Goal: Transaction & Acquisition: Purchase product/service

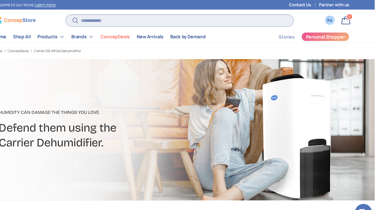
click at [150, 22] on input "Search" at bounding box center [195, 19] width 210 height 11
click at [52, 39] on link "Shop All" at bounding box center [50, 34] width 16 height 10
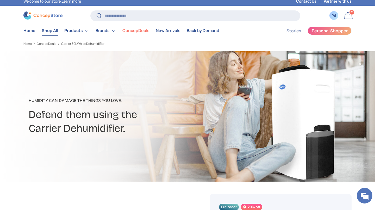
scroll to position [3, 0]
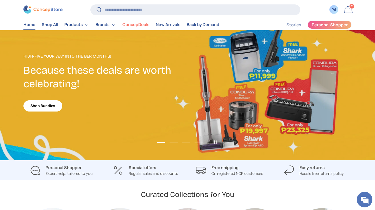
scroll to position [16, 0]
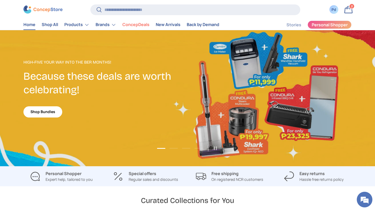
click at [63, 166] on link "1 of 4" at bounding box center [187, 94] width 375 height 143
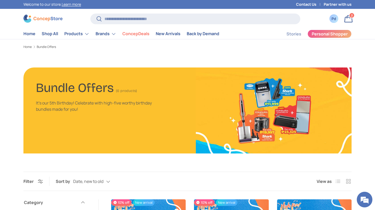
click at [347, 153] on img at bounding box center [274, 110] width 156 height 86
click at [117, 20] on input "Search" at bounding box center [195, 19] width 210 height 11
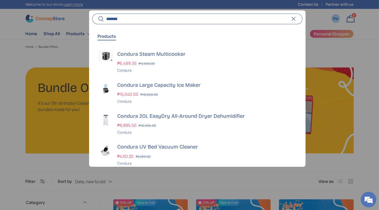
type input "*******"
click at [92, 13] on button "Search" at bounding box center [98, 19] width 12 height 12
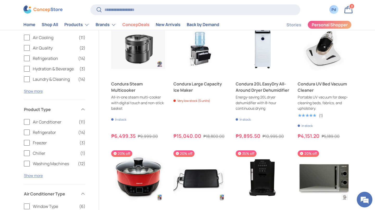
scroll to position [85, 0]
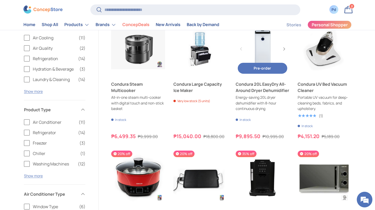
click at [259, 94] on link "Condura 20L EasyDry All-Around Dryer Dehumidifier" at bounding box center [263, 87] width 54 height 13
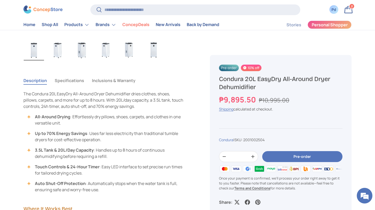
scroll to position [323, 0]
click at [81, 87] on button "Specifications" at bounding box center [69, 81] width 29 height 12
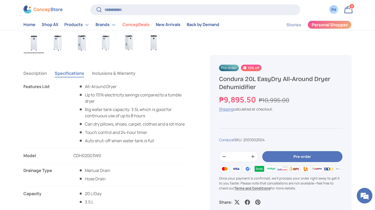
scroll to position [320, 0]
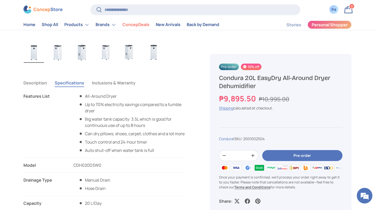
click at [126, 89] on button "Inclusions & Warranty" at bounding box center [114, 83] width 44 height 12
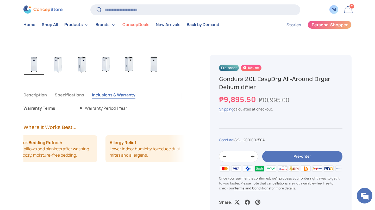
scroll to position [308, 0]
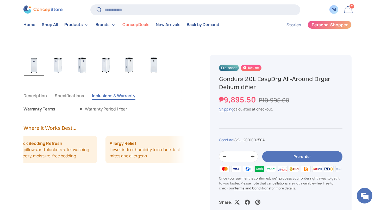
click at [77, 102] on button "Specifications" at bounding box center [69, 96] width 29 height 12
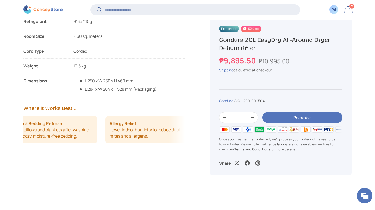
scroll to position [554, 0]
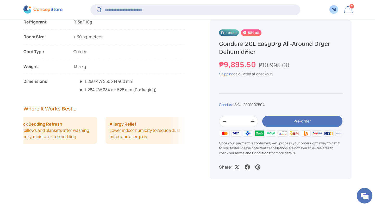
click at [306, 127] on button "Pre-order" at bounding box center [302, 121] width 80 height 11
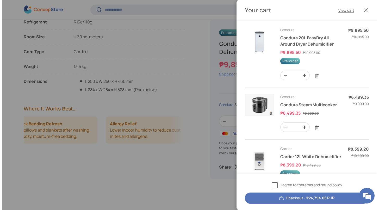
scroll to position [0, 0]
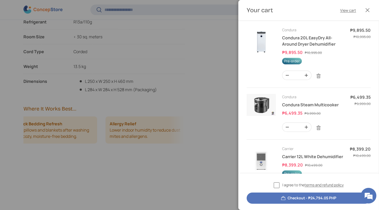
click at [362, 11] on button "Close" at bounding box center [367, 9] width 11 height 11
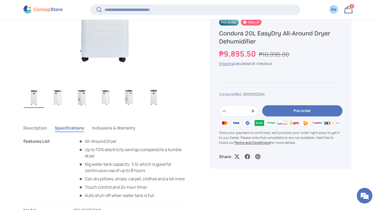
scroll to position [296, 0]
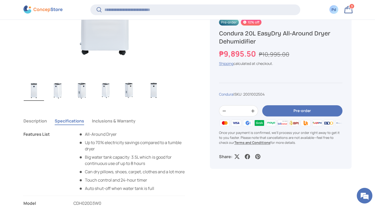
click at [45, 127] on button "Description" at bounding box center [34, 121] width 23 height 12
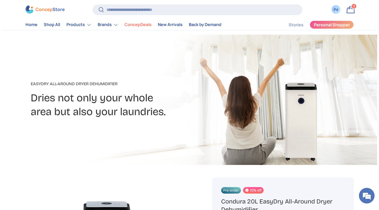
scroll to position [0, 0]
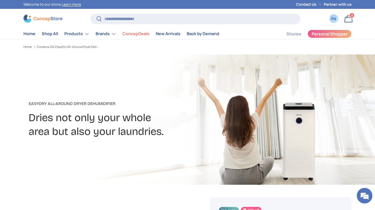
click at [347, 24] on link "Bag 3 3 items" at bounding box center [348, 18] width 11 height 11
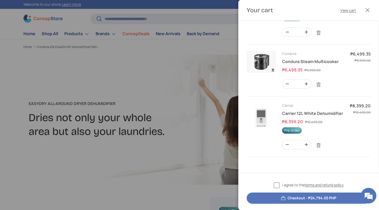
scroll to position [107, 0]
click at [324, 88] on link "Remove" at bounding box center [319, 85] width 10 height 10
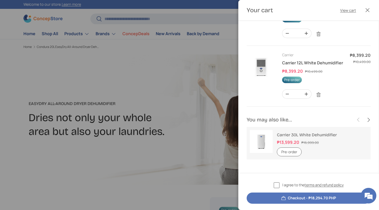
scroll to position [53, 0]
click at [271, 81] on img "Your cart" at bounding box center [261, 66] width 29 height 29
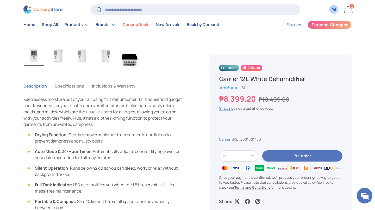
scroll to position [315, 0]
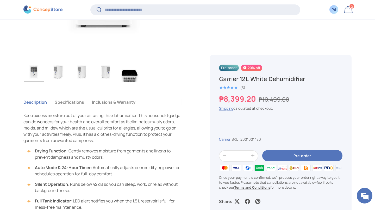
click at [84, 108] on button "Specifications" at bounding box center [69, 102] width 29 height 12
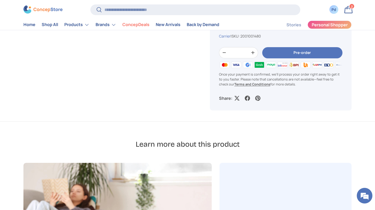
scroll to position [0, 0]
